Goal: Find specific page/section: Find specific page/section

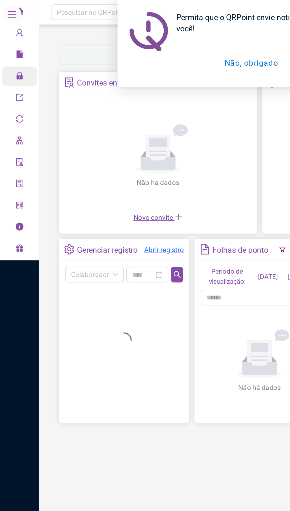
click at [8, 52] on div "Administração" at bounding box center [11, 46] width 21 height 12
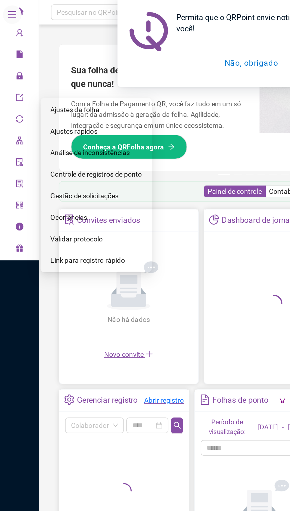
click at [144, 43] on button "Não, obrigado" at bounding box center [152, 38] width 47 height 15
